Goal: Register for event/course

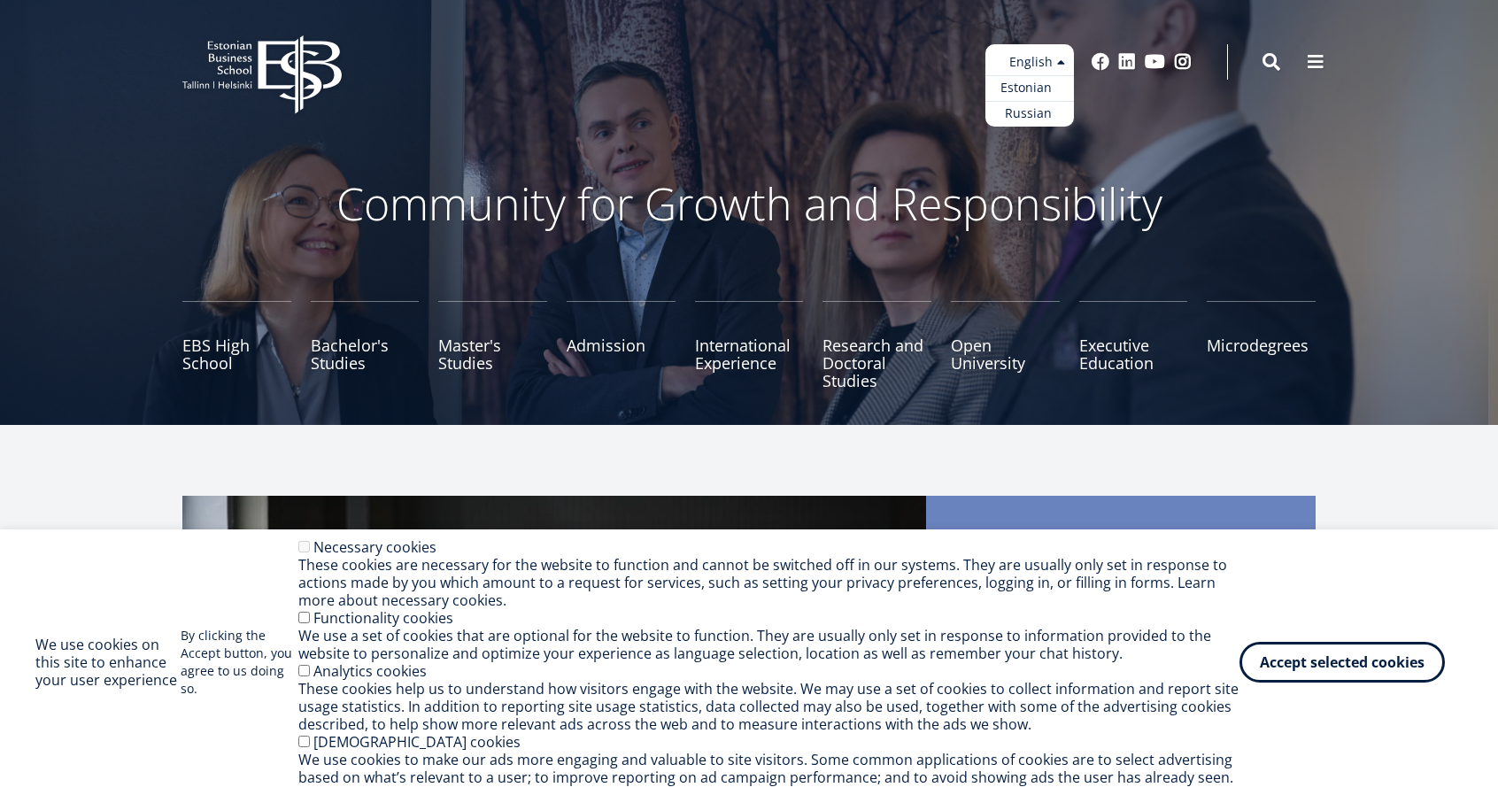
click at [1022, 88] on link "Estonian" at bounding box center [1029, 88] width 89 height 26
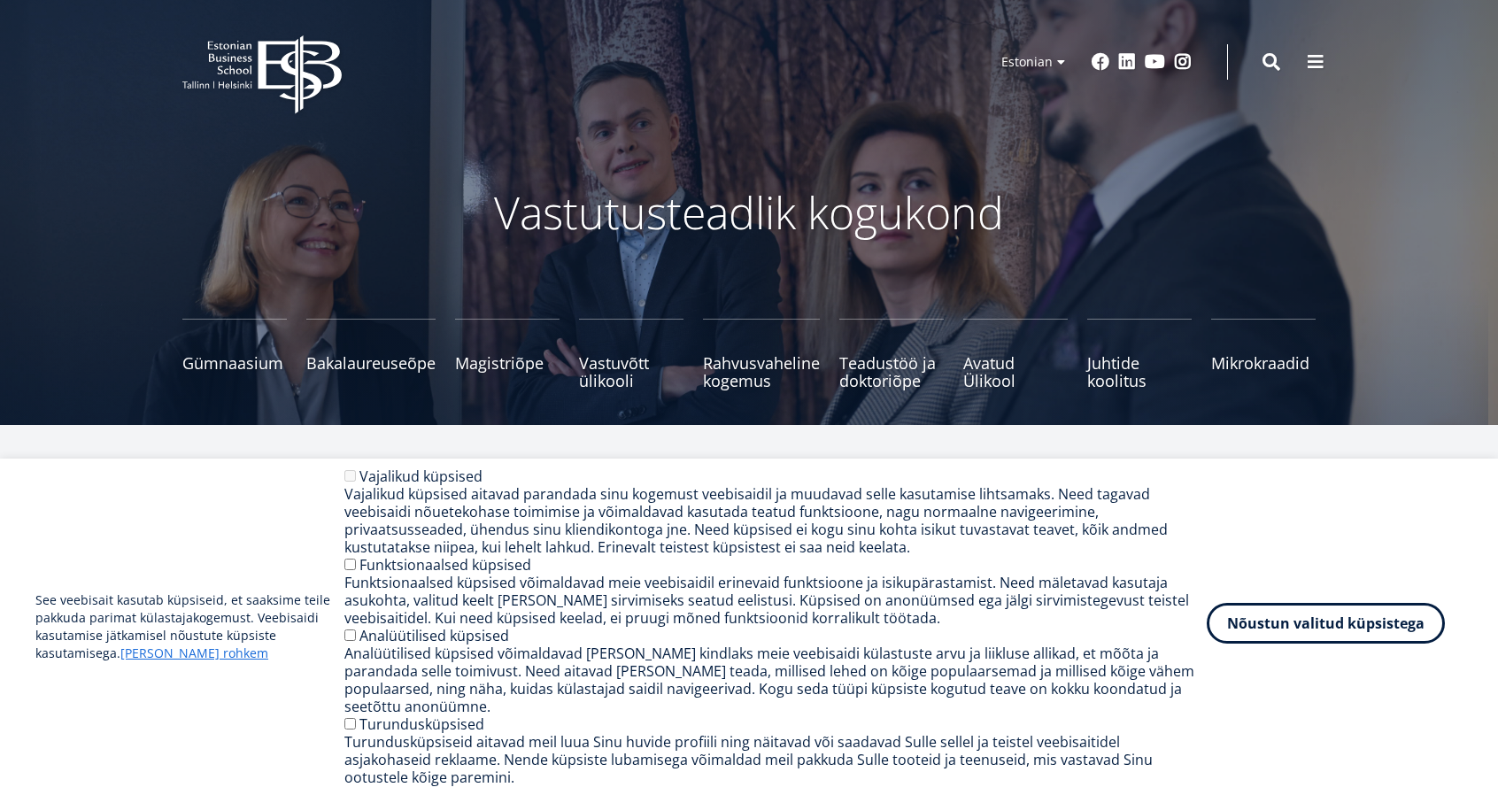
click at [1384, 644] on button "Nõustun valitud küpsistega" at bounding box center [1326, 623] width 238 height 41
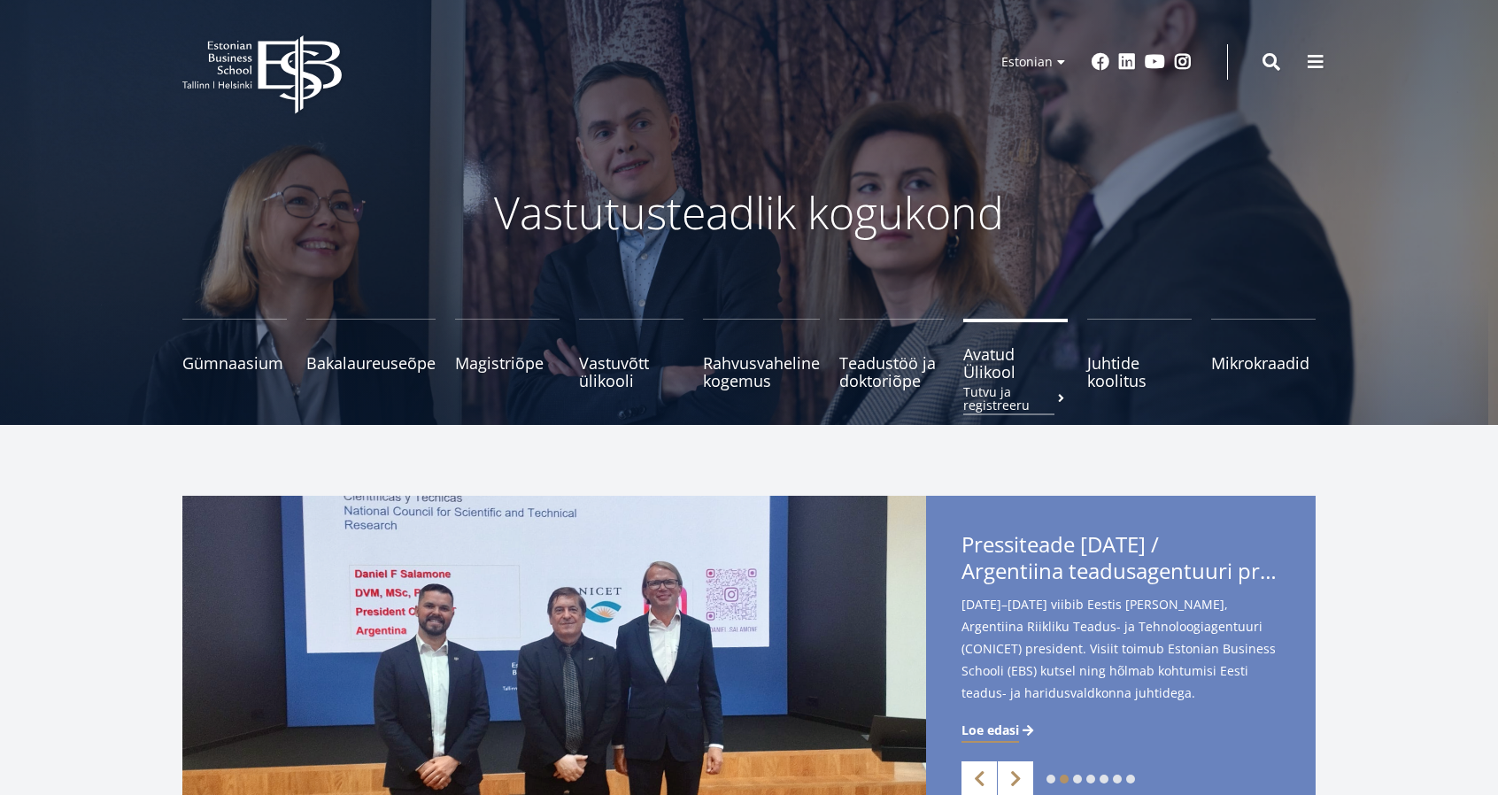
click at [1002, 371] on span "Avatud Ülikool Tutvu ja registreeru" at bounding box center [1015, 362] width 104 height 35
click at [1250, 360] on span "Mikrokraadid" at bounding box center [1263, 354] width 104 height 18
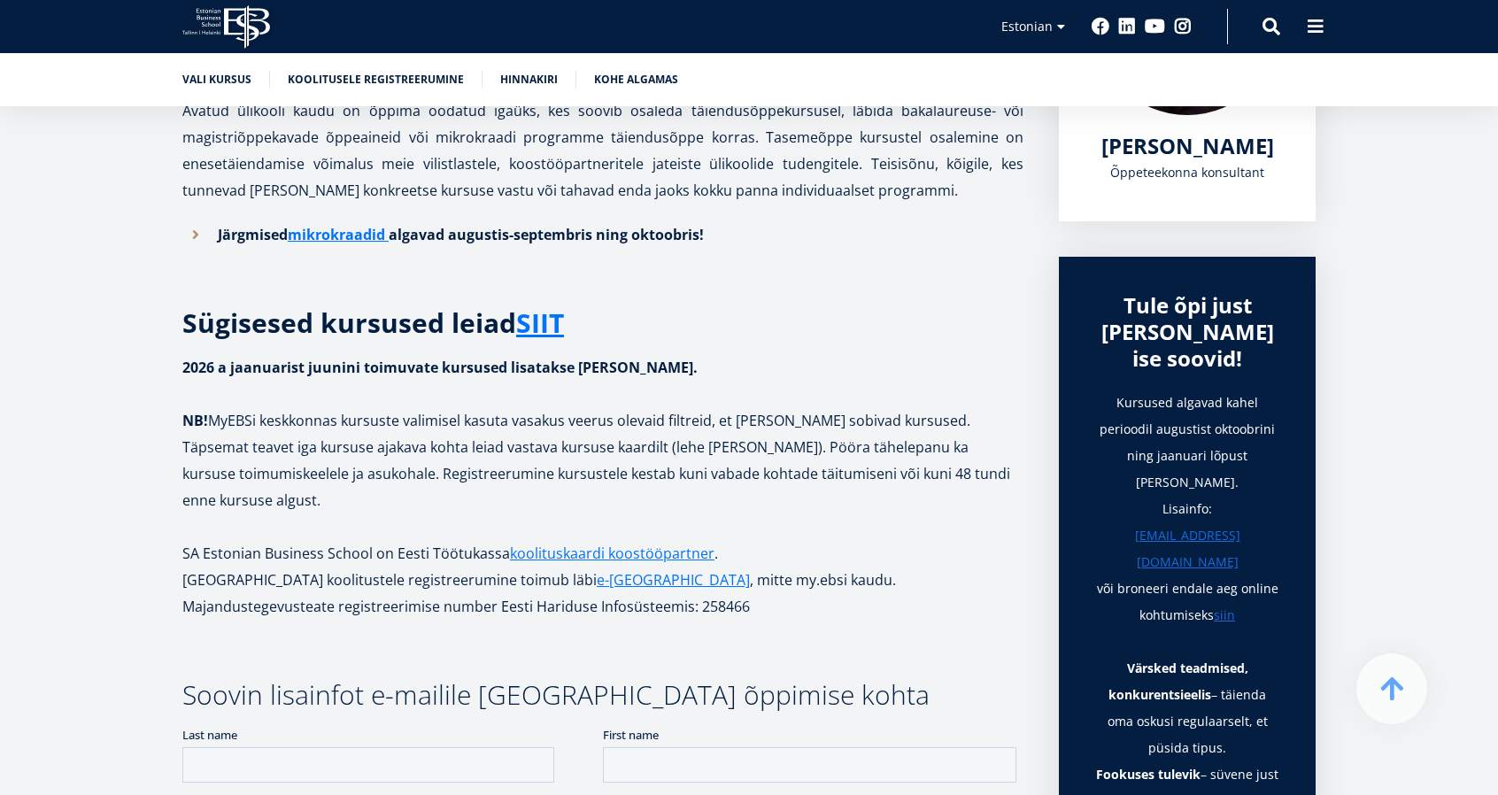
scroll to position [531, 0]
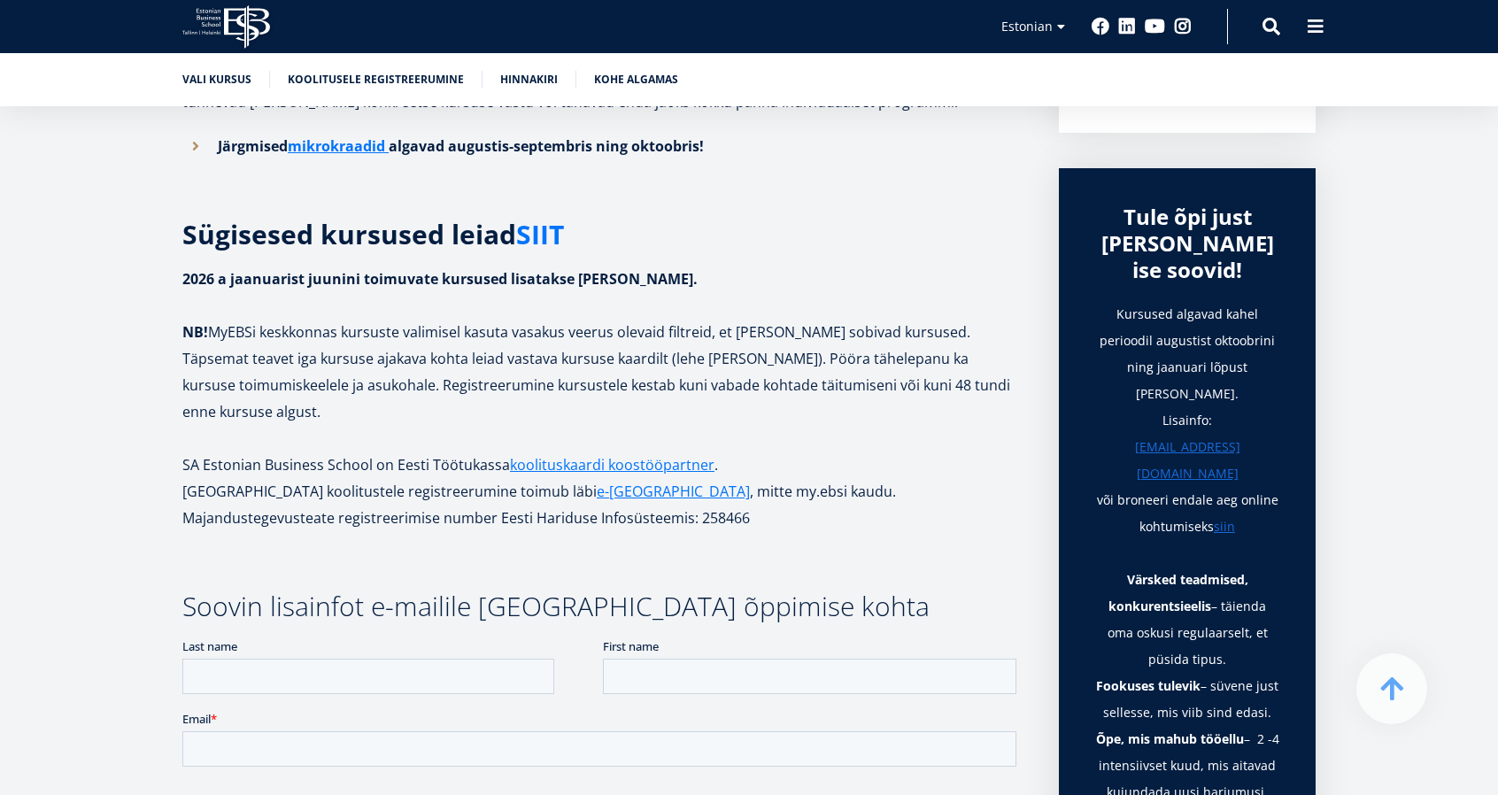
click at [548, 237] on link "SIIT" at bounding box center [540, 234] width 48 height 27
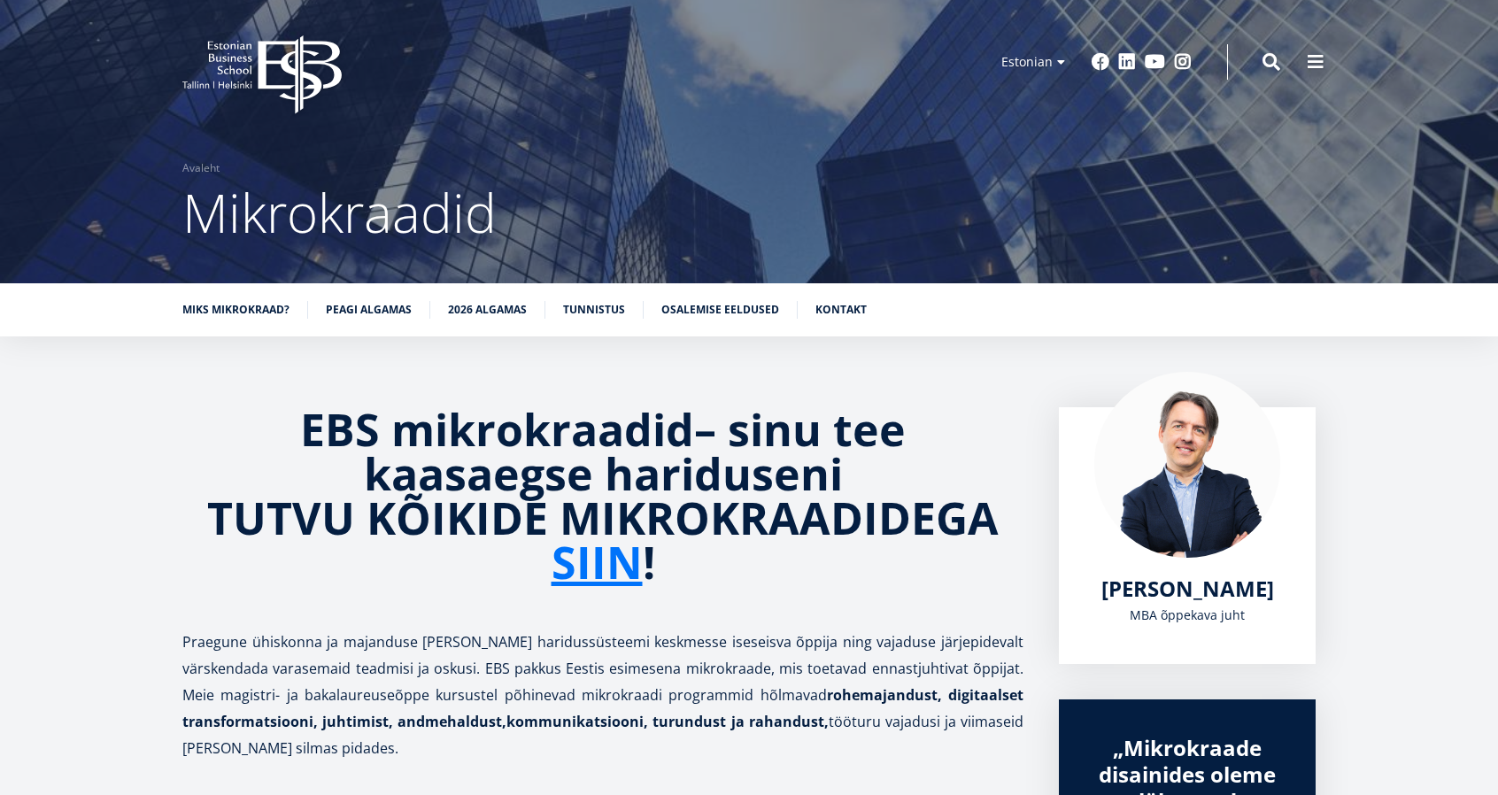
scroll to position [177, 0]
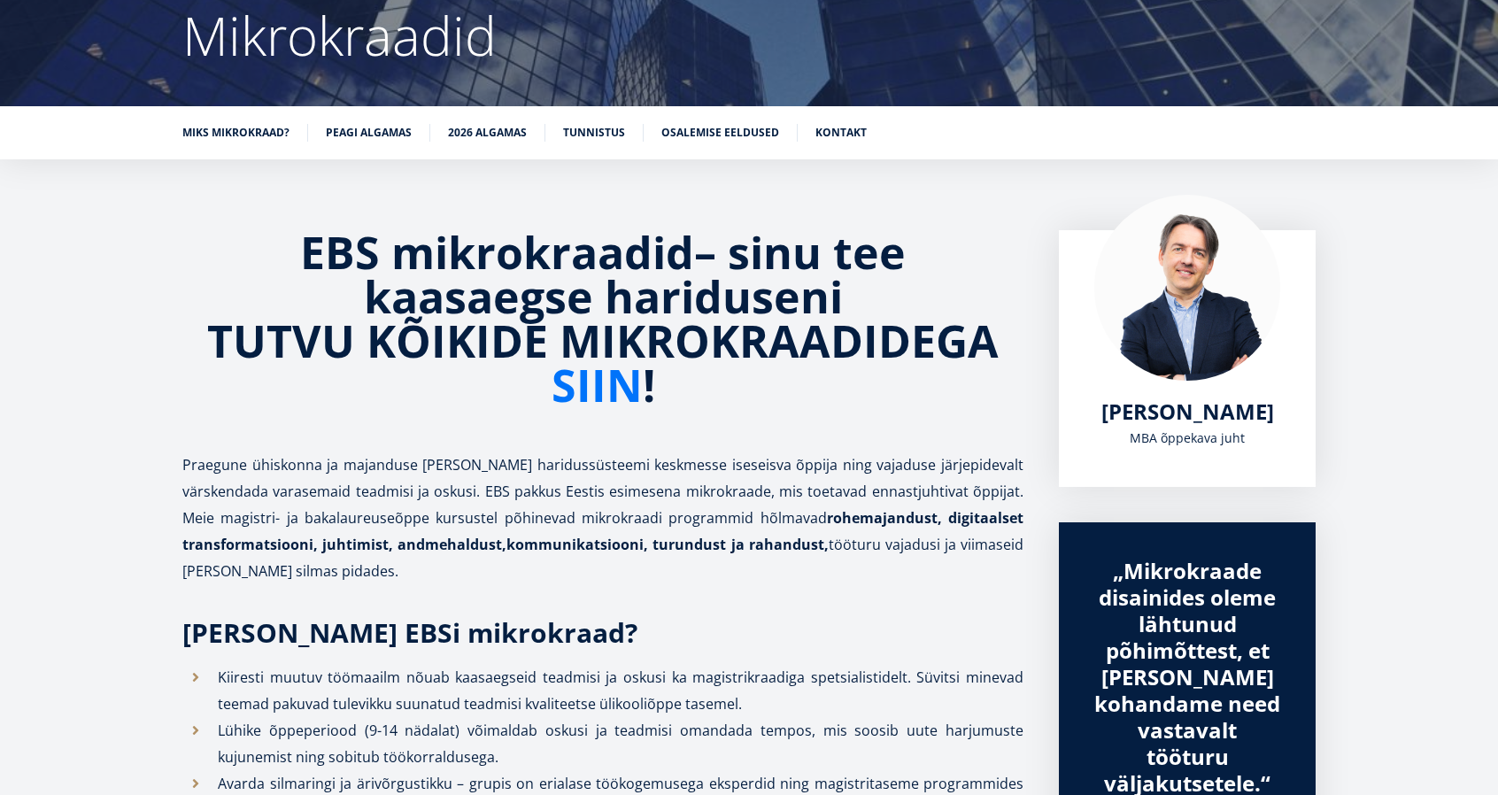
click at [622, 385] on link "SIIN" at bounding box center [597, 385] width 91 height 44
